Goal: Information Seeking & Learning: Learn about a topic

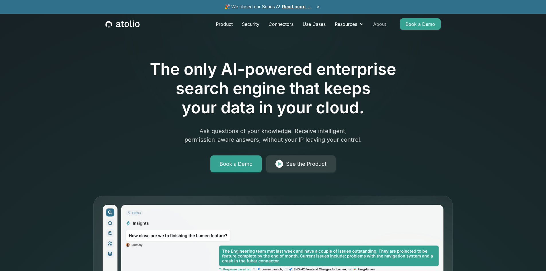
click at [378, 26] on link "About" at bounding box center [379, 23] width 22 height 11
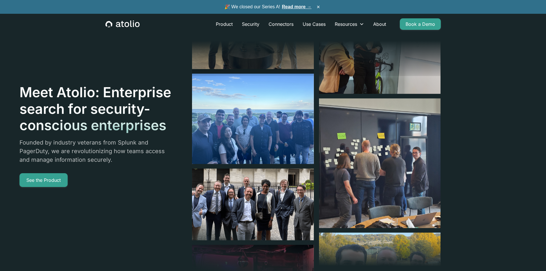
click at [542, 113] on header "Meet Atolio: Enterprise search for security-conscious enterprises Founded by in…" at bounding box center [273, 180] width 546 height 360
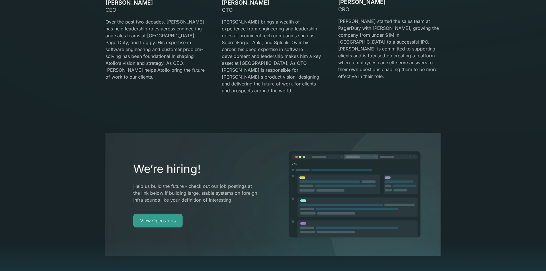
scroll to position [1376, 0]
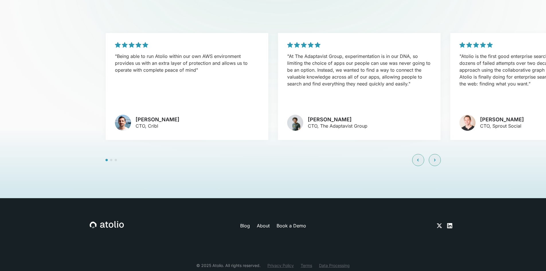
click at [265, 222] on link "About" at bounding box center [263, 225] width 13 height 7
